Goal: Task Accomplishment & Management: Manage account settings

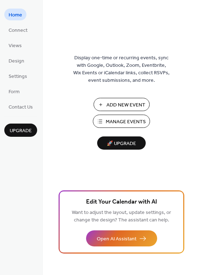
click at [133, 121] on span "Manage Events" at bounding box center [126, 121] width 40 height 7
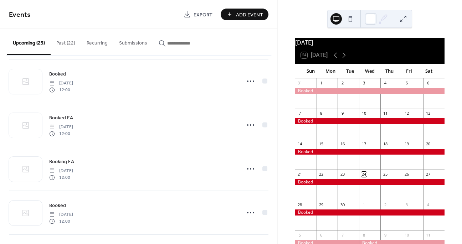
scroll to position [95, 0]
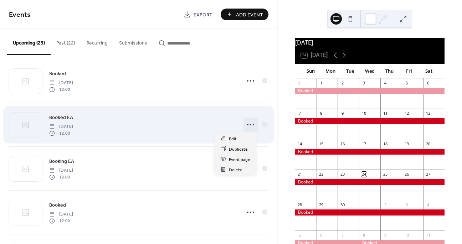
click at [249, 122] on icon at bounding box center [250, 124] width 11 height 11
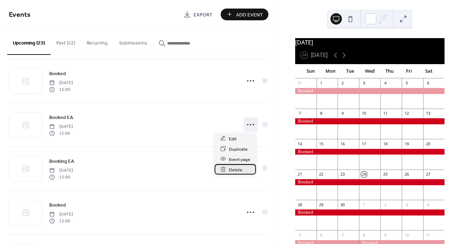
click at [237, 168] on span "Delete" at bounding box center [236, 169] width 14 height 7
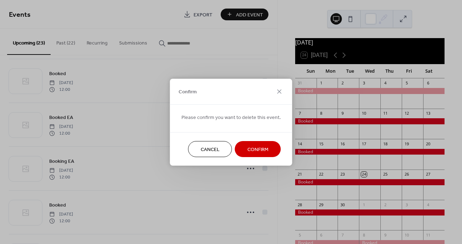
click at [265, 151] on span "Confirm" at bounding box center [258, 149] width 21 height 7
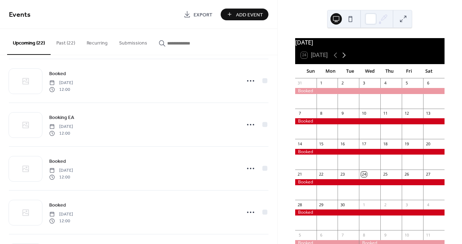
click at [347, 56] on icon at bounding box center [344, 55] width 9 height 9
